Goal: Task Accomplishment & Management: Manage account settings

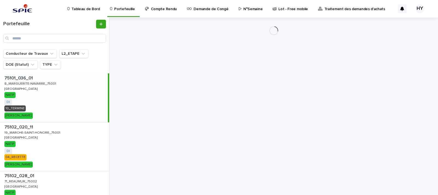
click at [249, 8] on p "N°Semaine" at bounding box center [253, 6] width 19 height 12
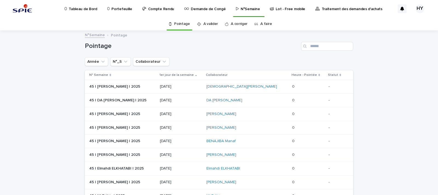
click at [263, 19] on link "A faire" at bounding box center [267, 24] width 12 height 13
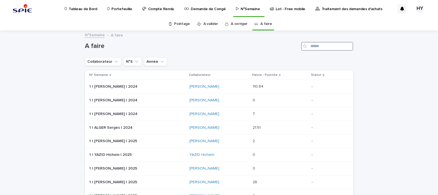
click at [312, 48] on input "Search" at bounding box center [327, 46] width 52 height 9
click at [317, 46] on input "Search" at bounding box center [327, 46] width 52 height 9
type input "*****"
click at [164, 80] on td "37 | [PERSON_NAME] | 2025 37 | [PERSON_NAME] | 2025" at bounding box center [137, 87] width 105 height 14
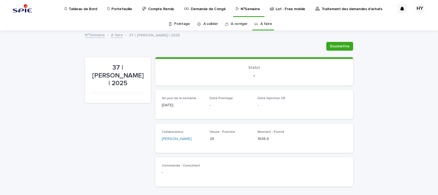
scroll to position [103, 0]
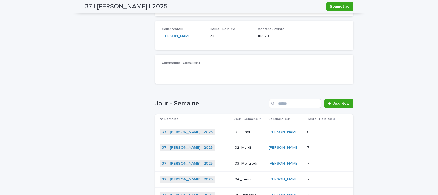
click at [226, 130] on div "37 | [PERSON_NAME] | 2025 + 0" at bounding box center [195, 132] width 71 height 7
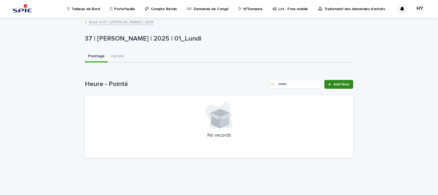
click at [336, 81] on link "Add New" at bounding box center [339, 84] width 29 height 9
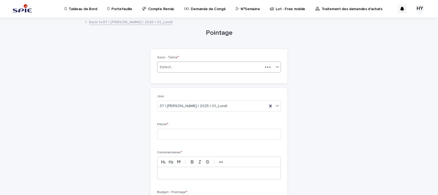
click at [182, 66] on div "Select..." at bounding box center [211, 67] width 106 height 9
type input "******"
click at [184, 66] on div "haouni" at bounding box center [216, 67] width 116 height 9
click at [184, 66] on div "Select..." at bounding box center [216, 67] width 116 height 9
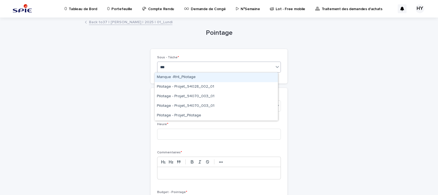
type input "****"
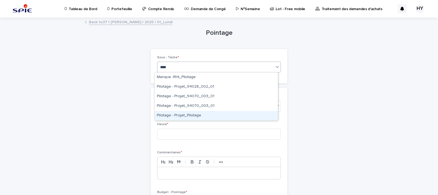
click at [183, 114] on div "Pilotage - Projet_Pilotage" at bounding box center [216, 116] width 123 height 10
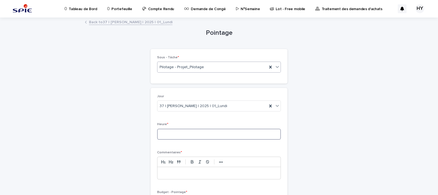
click at [183, 136] on input at bounding box center [219, 134] width 124 height 11
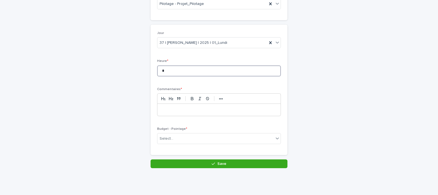
type input "*"
click at [187, 106] on div at bounding box center [219, 110] width 123 height 12
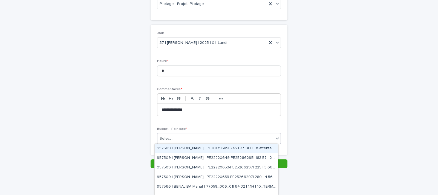
click at [186, 136] on div "Select..." at bounding box center [216, 138] width 116 height 9
type input "****"
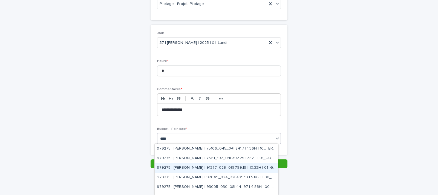
scroll to position [149, 0]
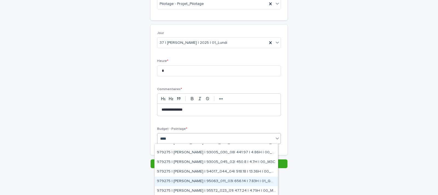
click at [203, 181] on div "979275 | [PERSON_NAME] | 95063_011_03| 656.14 | 7.83H | 01_GO TRAVAUX" at bounding box center [216, 182] width 123 height 10
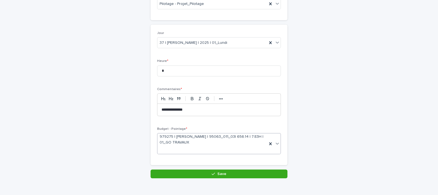
scroll to position [68, 0]
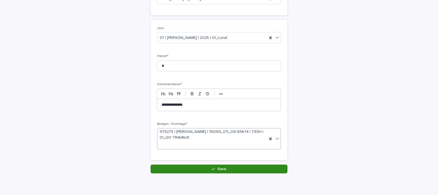
click at [212, 168] on icon "button" at bounding box center [213, 169] width 3 height 4
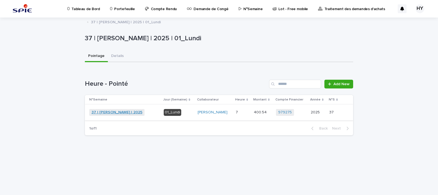
click at [113, 113] on link "37 | [PERSON_NAME] | 2025" at bounding box center [117, 112] width 51 height 5
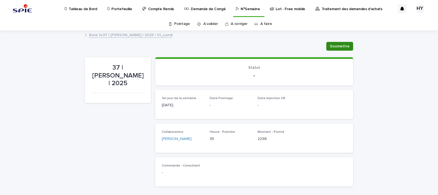
click at [330, 45] on span "Soumettre" at bounding box center [340, 46] width 20 height 5
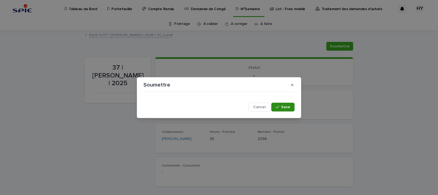
click at [281, 108] on div "button" at bounding box center [278, 107] width 5 height 4
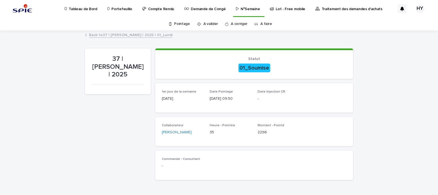
click at [124, 8] on p "Portefeuille" at bounding box center [122, 6] width 21 height 12
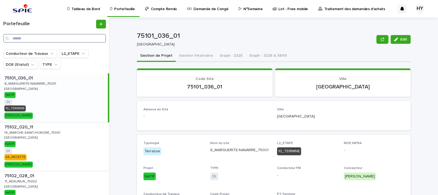
click at [77, 41] on input "Search" at bounding box center [54, 38] width 103 height 9
click at [84, 8] on p "Tableau de Bord" at bounding box center [86, 6] width 28 height 12
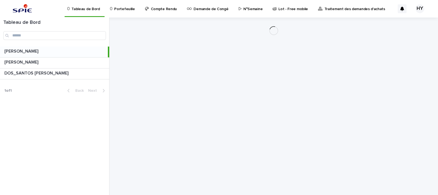
click at [119, 12] on link "Portefeuille" at bounding box center [124, 8] width 28 height 17
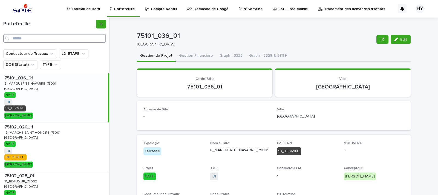
click at [60, 38] on input "Search" at bounding box center [54, 38] width 103 height 9
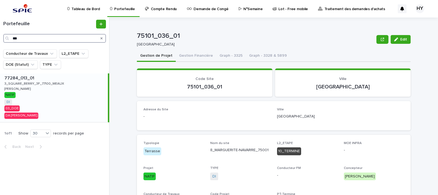
type input "***"
click at [59, 89] on div "77284_013_01 77284_013_01 3_SQUARE_BERRY_3F_77100_MEAUX 3_SQUARE_BERRY_3F_77100…" at bounding box center [54, 97] width 108 height 49
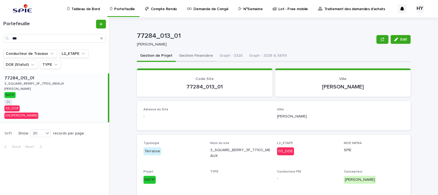
click at [181, 56] on button "Gestion Financière" at bounding box center [196, 56] width 41 height 12
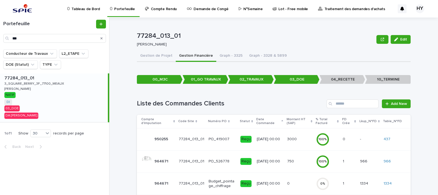
scroll to position [115, 0]
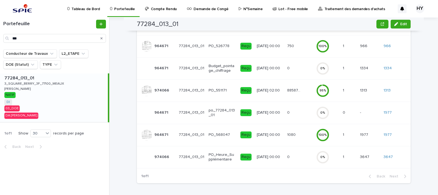
click at [368, 91] on p at bounding box center [367, 90] width 14 height 5
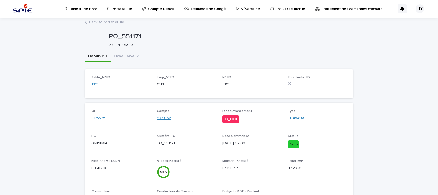
click at [162, 117] on link "974066" at bounding box center [164, 118] width 15 height 6
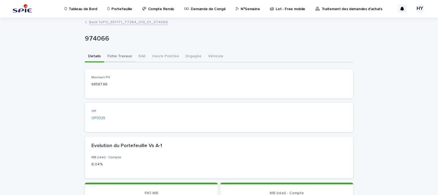
click at [116, 53] on button "Fiche Travaux" at bounding box center [119, 57] width 31 height 12
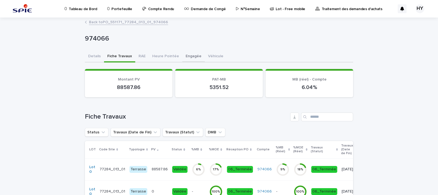
click at [183, 59] on button "Engagée" at bounding box center [194, 57] width 22 height 12
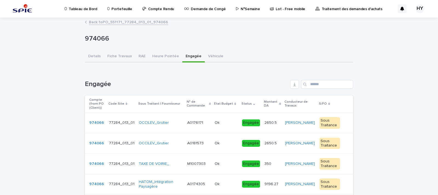
click at [205, 58] on button "Véhicule" at bounding box center [216, 57] width 22 height 12
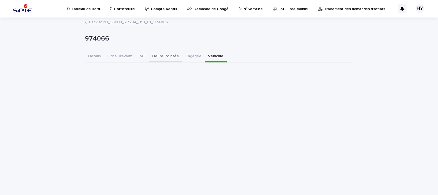
click at [167, 58] on button "Heure Pointée" at bounding box center [165, 57] width 33 height 12
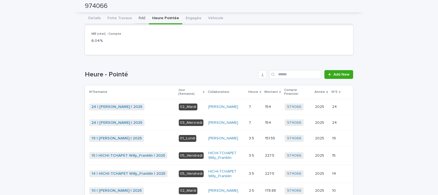
scroll to position [4, 0]
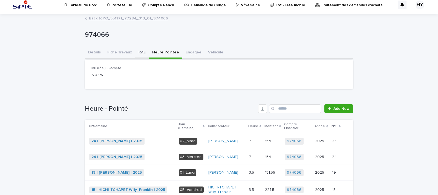
click at [139, 53] on button "RAE" at bounding box center [142, 53] width 14 height 12
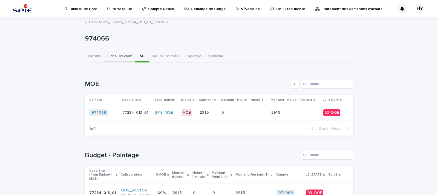
click at [109, 58] on button "Fiche Travaux" at bounding box center [119, 57] width 31 height 12
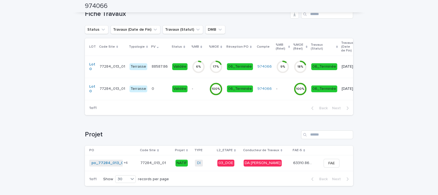
scroll to position [135, 0]
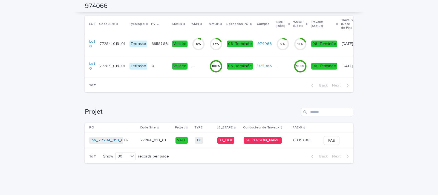
click at [159, 139] on p "77284_013_01" at bounding box center [154, 140] width 27 height 6
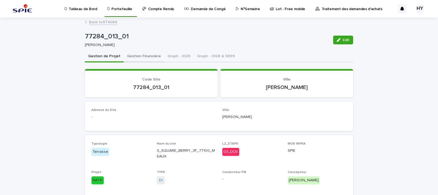
click at [147, 51] on button "Gestion Financière" at bounding box center [144, 57] width 41 height 12
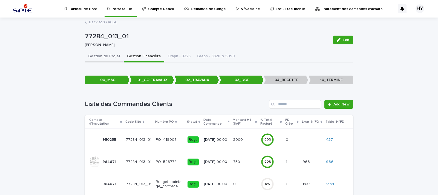
click at [103, 56] on button "Gestion de Projet" at bounding box center [104, 57] width 39 height 12
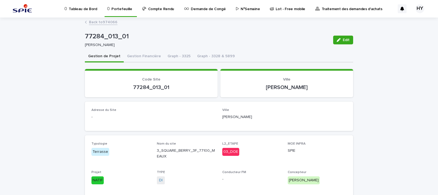
click at [100, 22] on link "Back to 974066" at bounding box center [103, 22] width 28 height 6
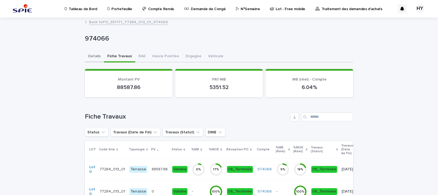
click at [90, 54] on button "Details" at bounding box center [94, 57] width 19 height 12
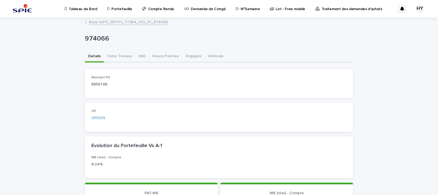
click at [240, 113] on div "OP OP3325" at bounding box center [219, 117] width 255 height 16
click at [241, 9] on p "N°Semaine" at bounding box center [250, 6] width 19 height 12
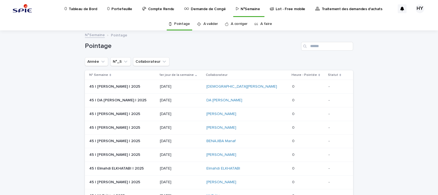
click at [267, 24] on link "A faire" at bounding box center [267, 24] width 12 height 13
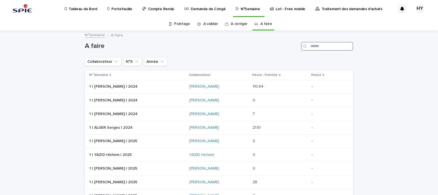
click at [325, 43] on input "Search" at bounding box center [327, 46] width 52 height 9
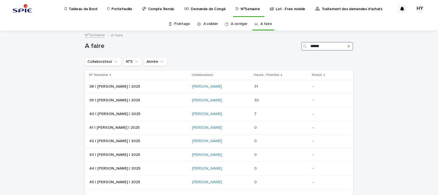
type input "******"
click at [211, 23] on link "A valider" at bounding box center [211, 24] width 15 height 13
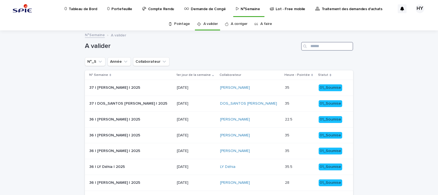
click at [335, 47] on input "Search" at bounding box center [327, 46] width 52 height 9
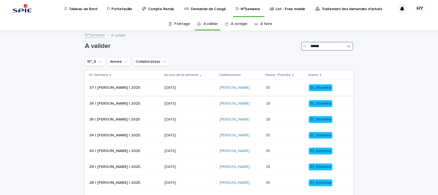
type input "******"
click at [266, 87] on p "35" at bounding box center [268, 87] width 5 height 6
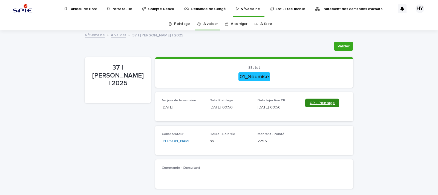
click at [315, 101] on span "CR - Pointage" at bounding box center [322, 103] width 25 height 4
click at [208, 49] on div "Valider" at bounding box center [219, 46] width 269 height 9
